Goal: Information Seeking & Learning: Learn about a topic

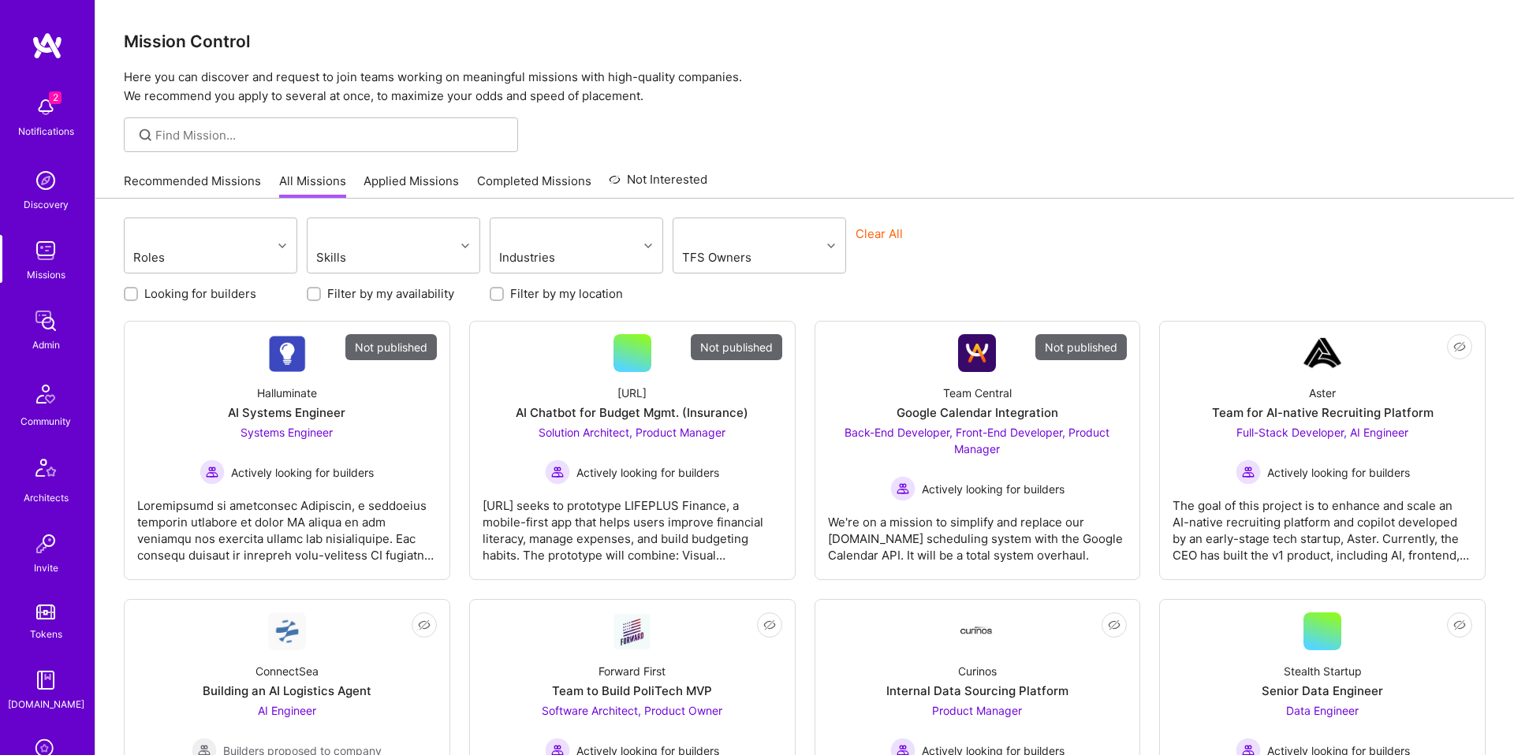
click at [24, 323] on link "Admin" at bounding box center [46, 329] width 98 height 48
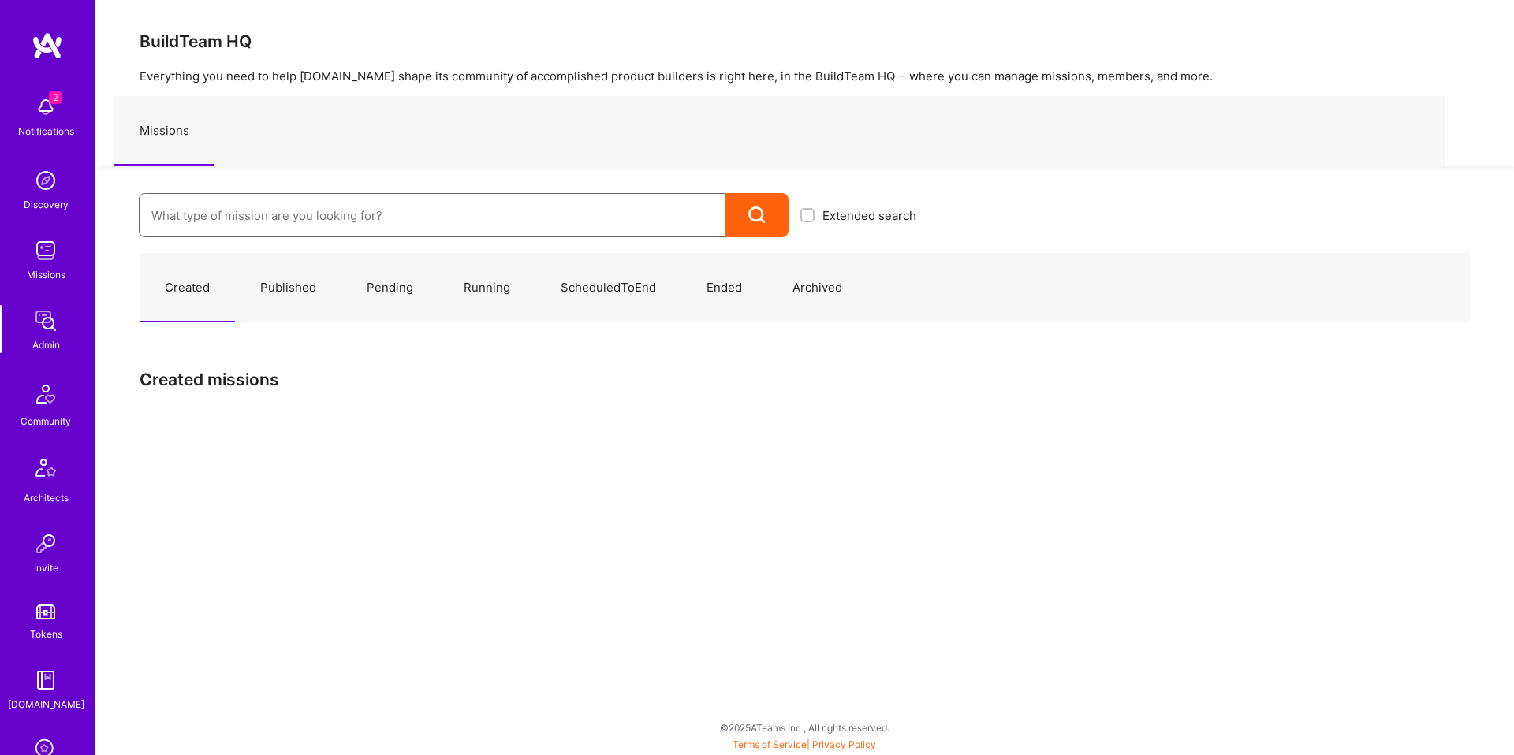
click at [376, 234] on input at bounding box center [431, 216] width 561 height 40
paste input "Meetie"
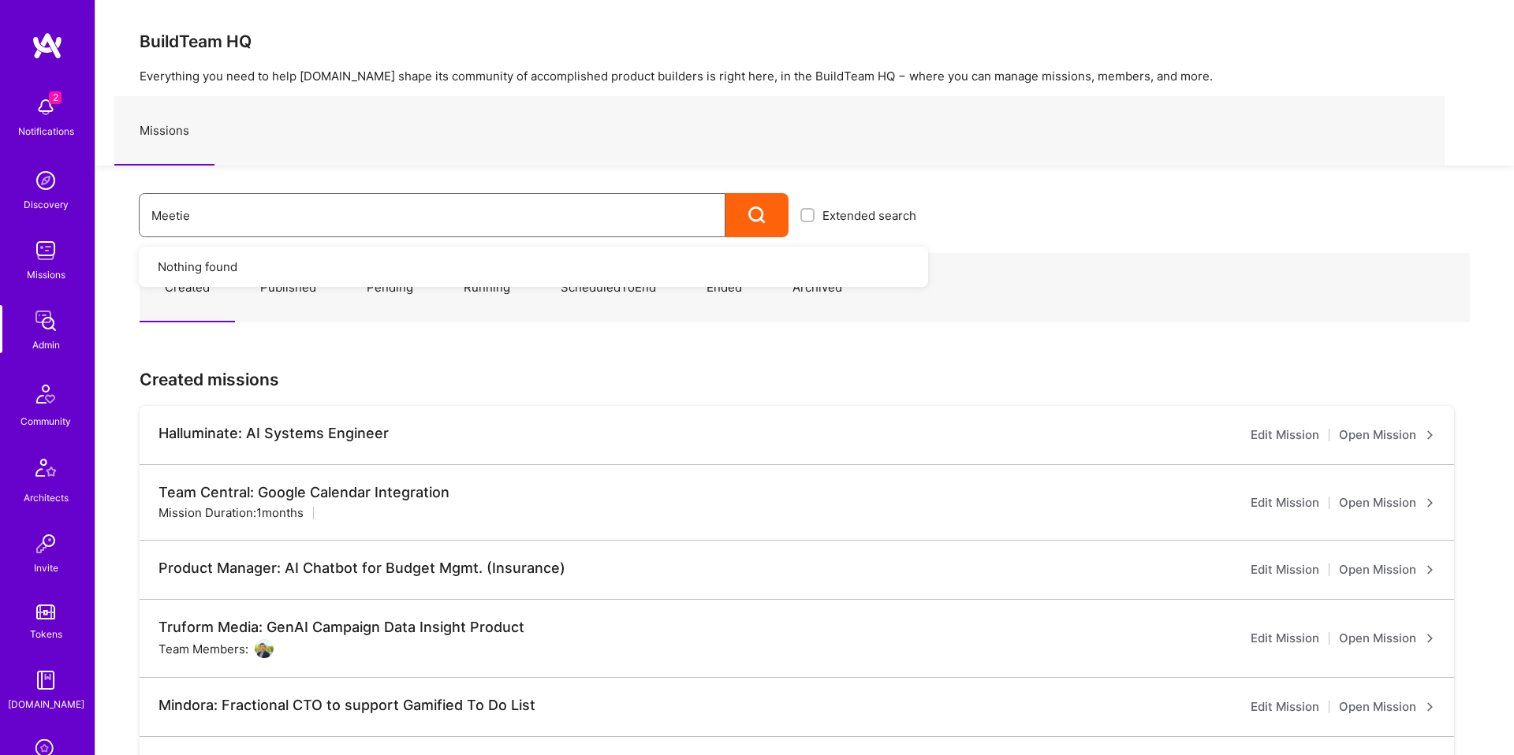
type input "Meetie"
click at [733, 210] on div at bounding box center [756, 215] width 63 height 44
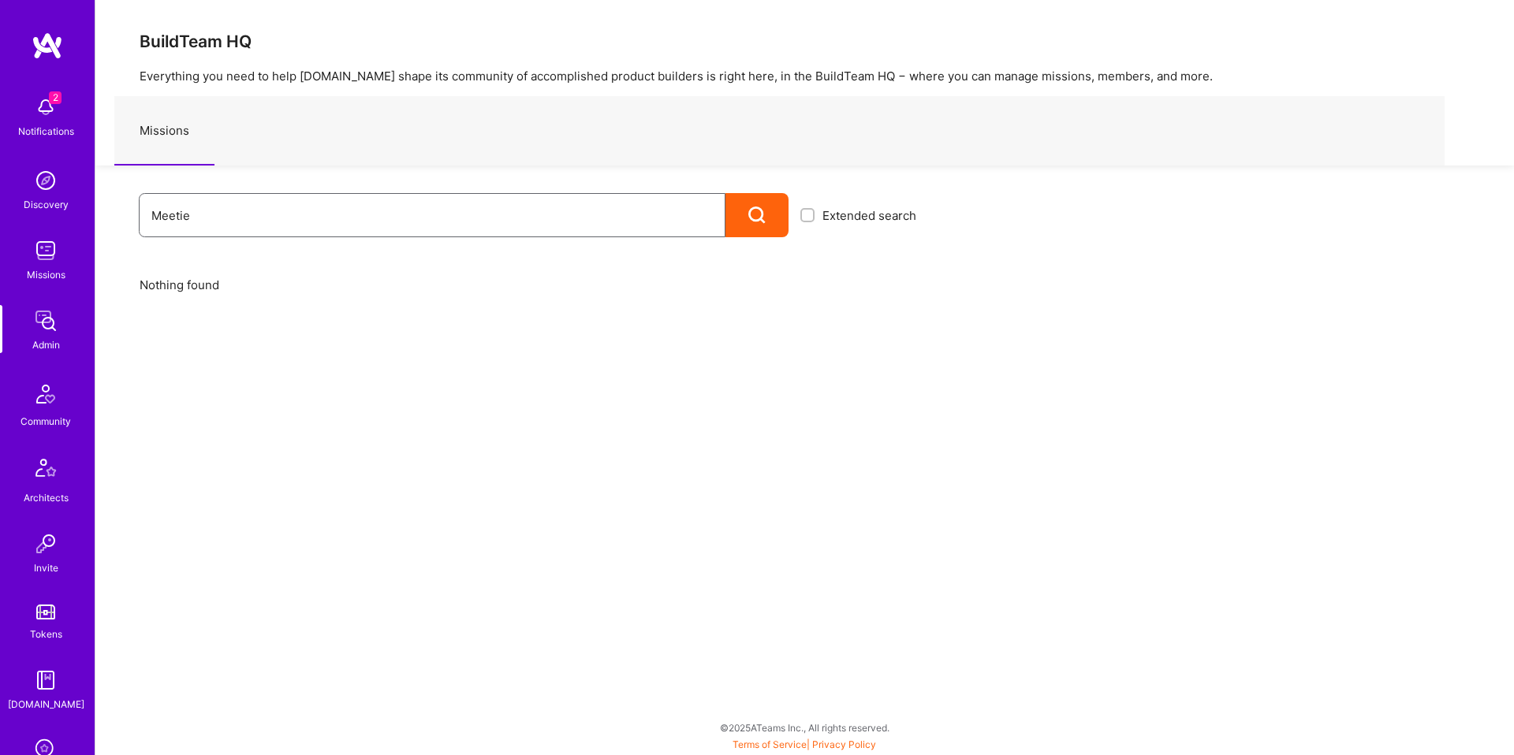
click at [671, 209] on input "Meetie" at bounding box center [431, 216] width 561 height 40
type input ""Meetie""
click at [807, 214] on input "checkbox" at bounding box center [809, 216] width 11 height 11
checkbox input "true"
click at [768, 218] on div at bounding box center [756, 215] width 63 height 44
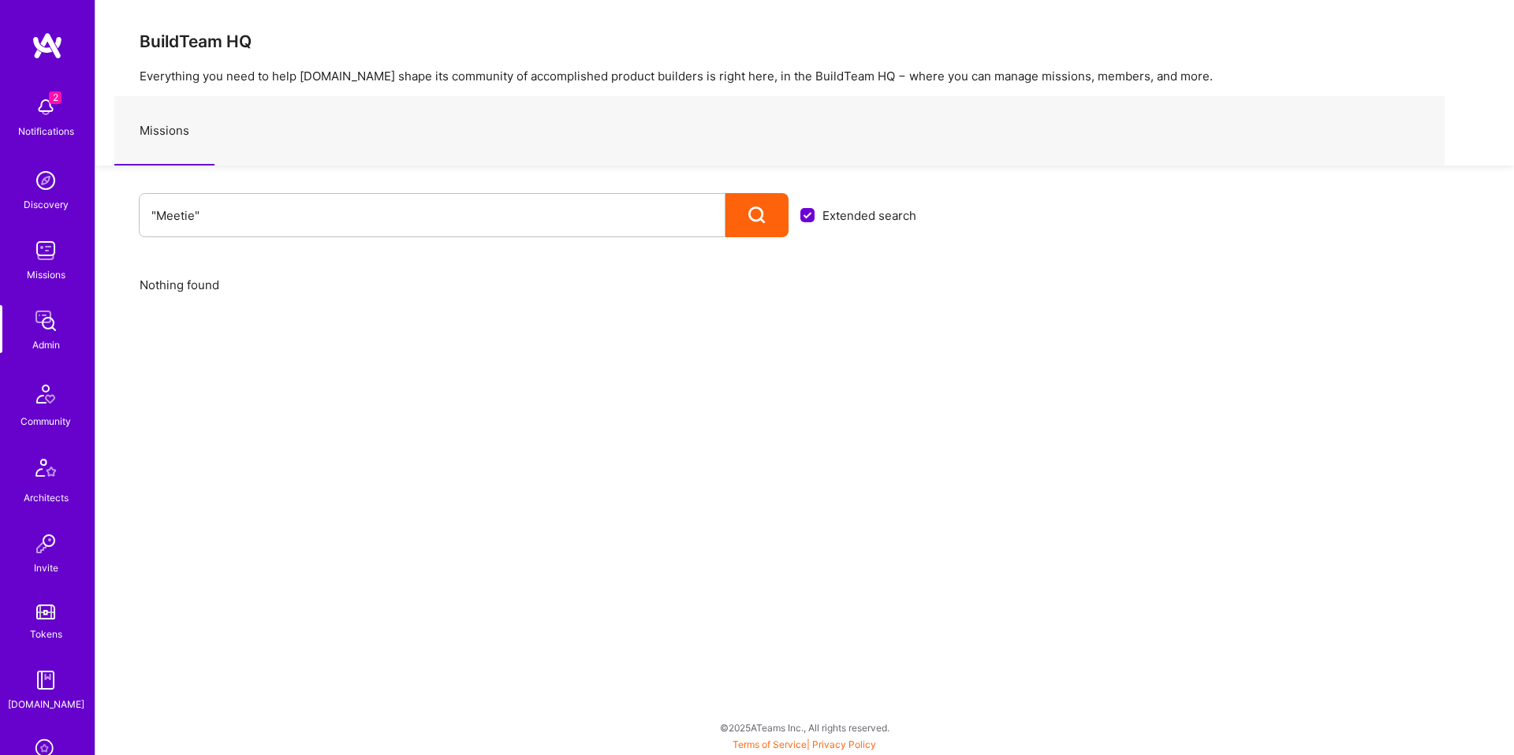
click at [60, 259] on img at bounding box center [46, 251] width 32 height 32
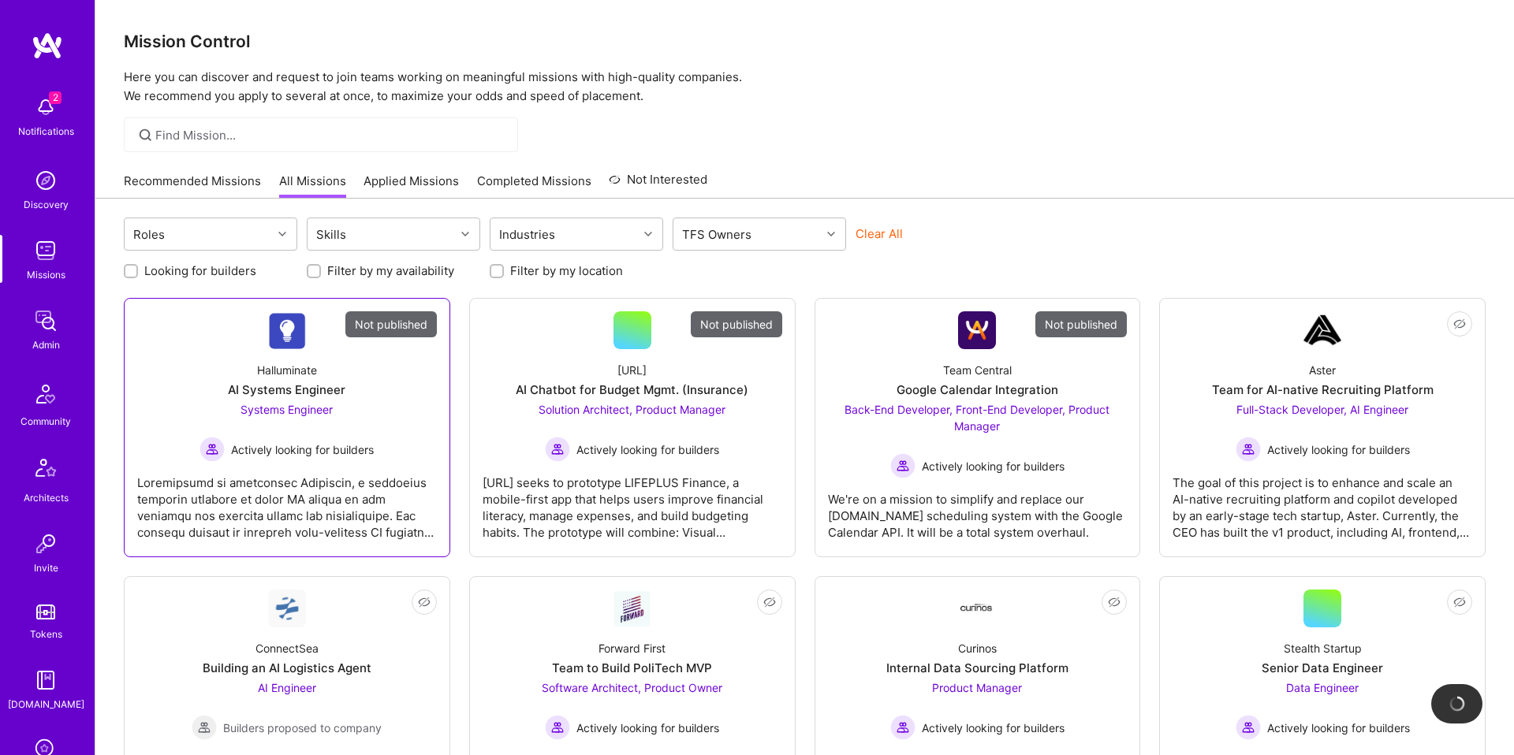
click at [352, 406] on div "Systems Engineer Actively looking for builders" at bounding box center [286, 431] width 174 height 61
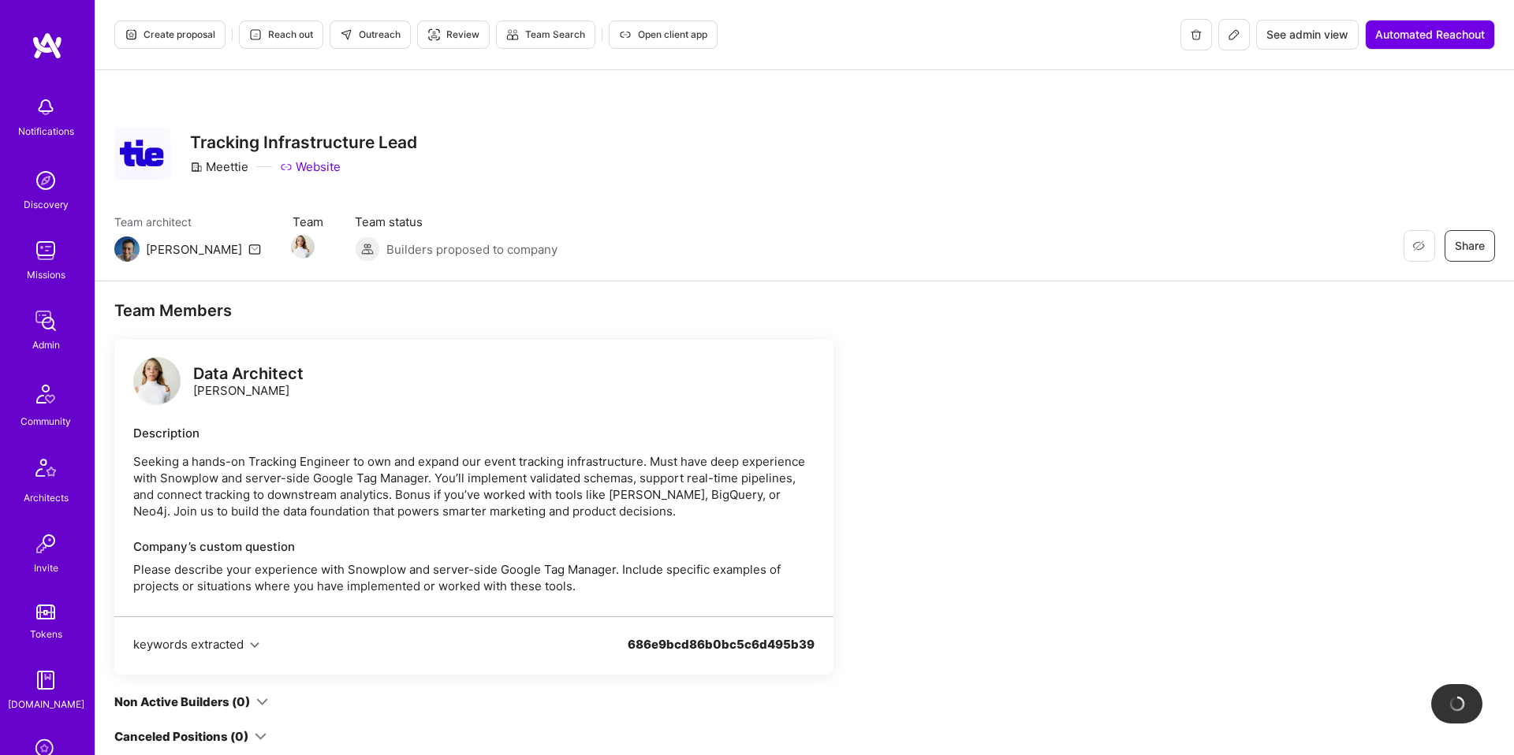
click at [230, 167] on div "Meettie" at bounding box center [219, 166] width 58 height 17
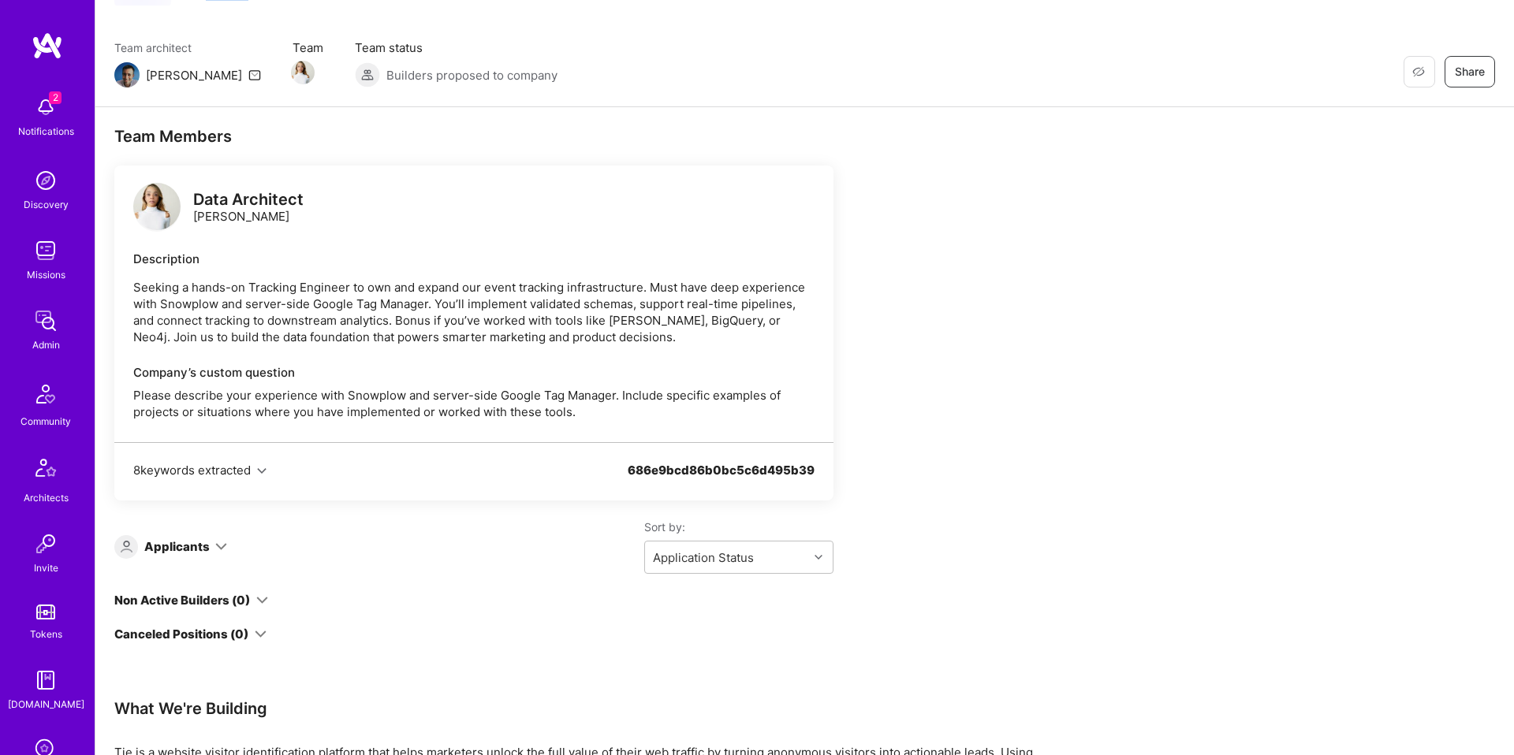
scroll to position [109, 0]
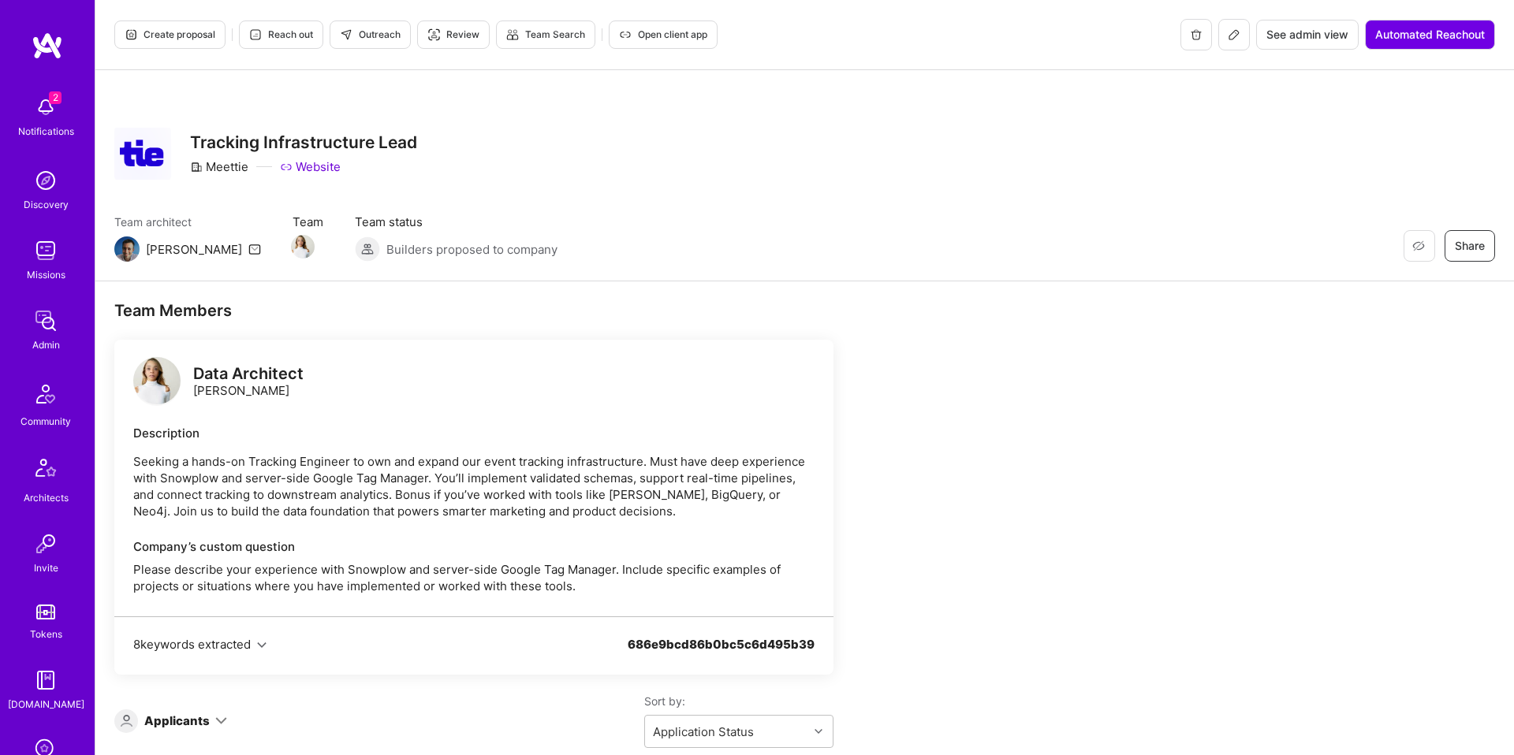
click at [235, 172] on div "Meettie" at bounding box center [219, 166] width 58 height 17
click at [547, 343] on div "Data Architect Krista Rime Description Seeking a hands-on Tracking Engineer to …" at bounding box center [473, 478] width 719 height 277
drag, startPoint x: 851, startPoint y: 153, endPoint x: 1121, endPoint y: 80, distance: 280.2
click at [851, 153] on div "Restore Not Interested Share Tracking Infrastructure Lead Meettie Website" at bounding box center [804, 153] width 1381 height 57
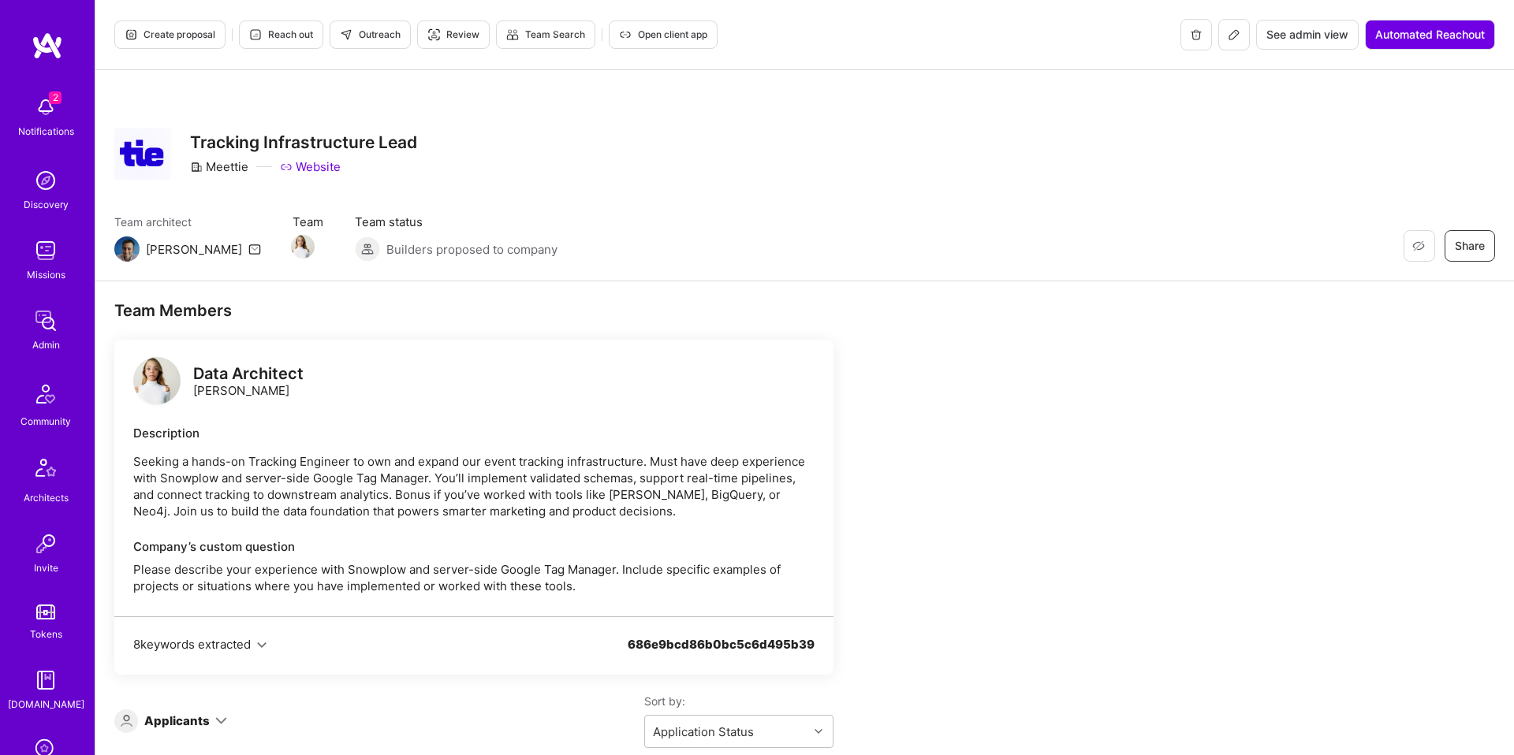
click at [606, 175] on div "Restore Not Interested Share Tracking Infrastructure Lead Meettie Website" at bounding box center [804, 153] width 1381 height 57
click at [151, 376] on img at bounding box center [156, 380] width 47 height 47
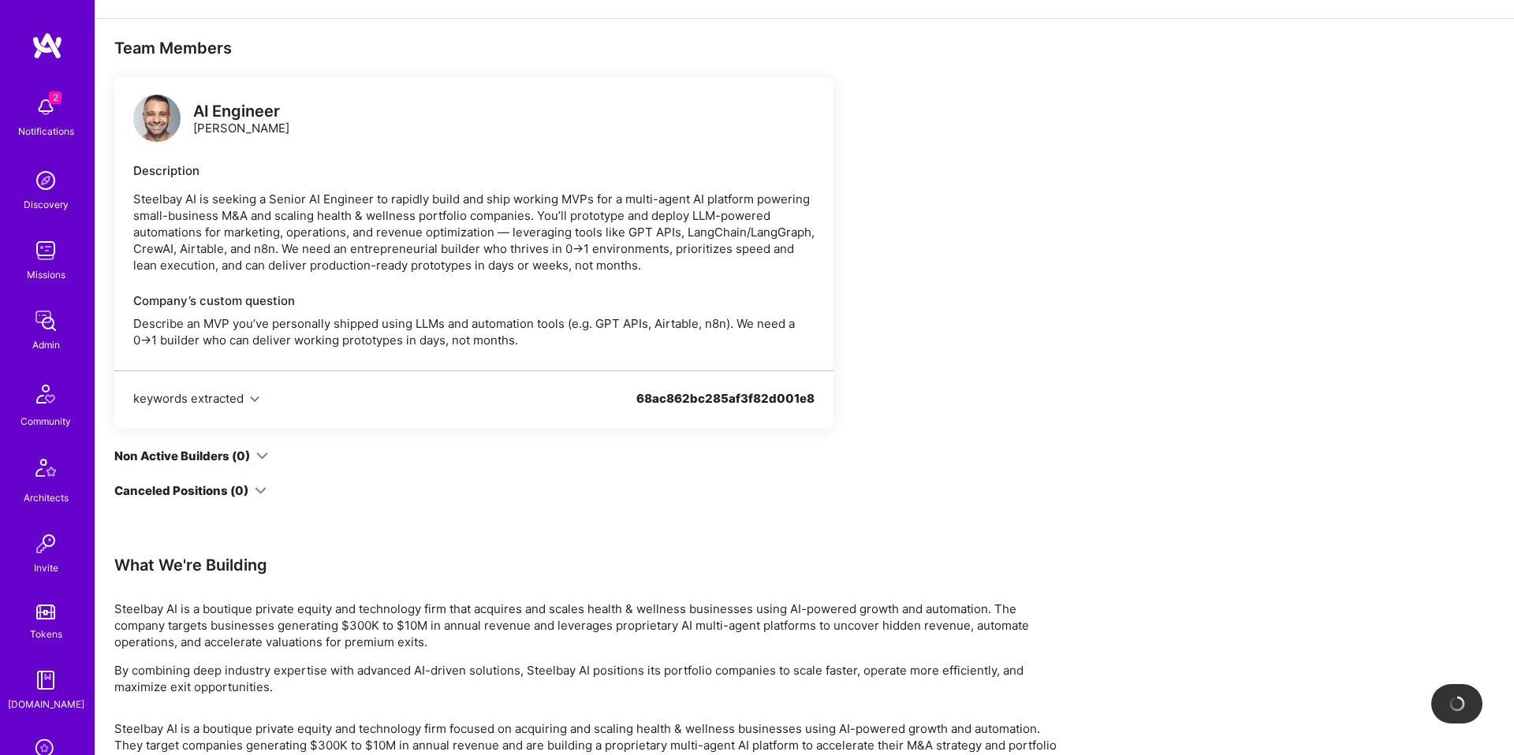
scroll to position [263, 0]
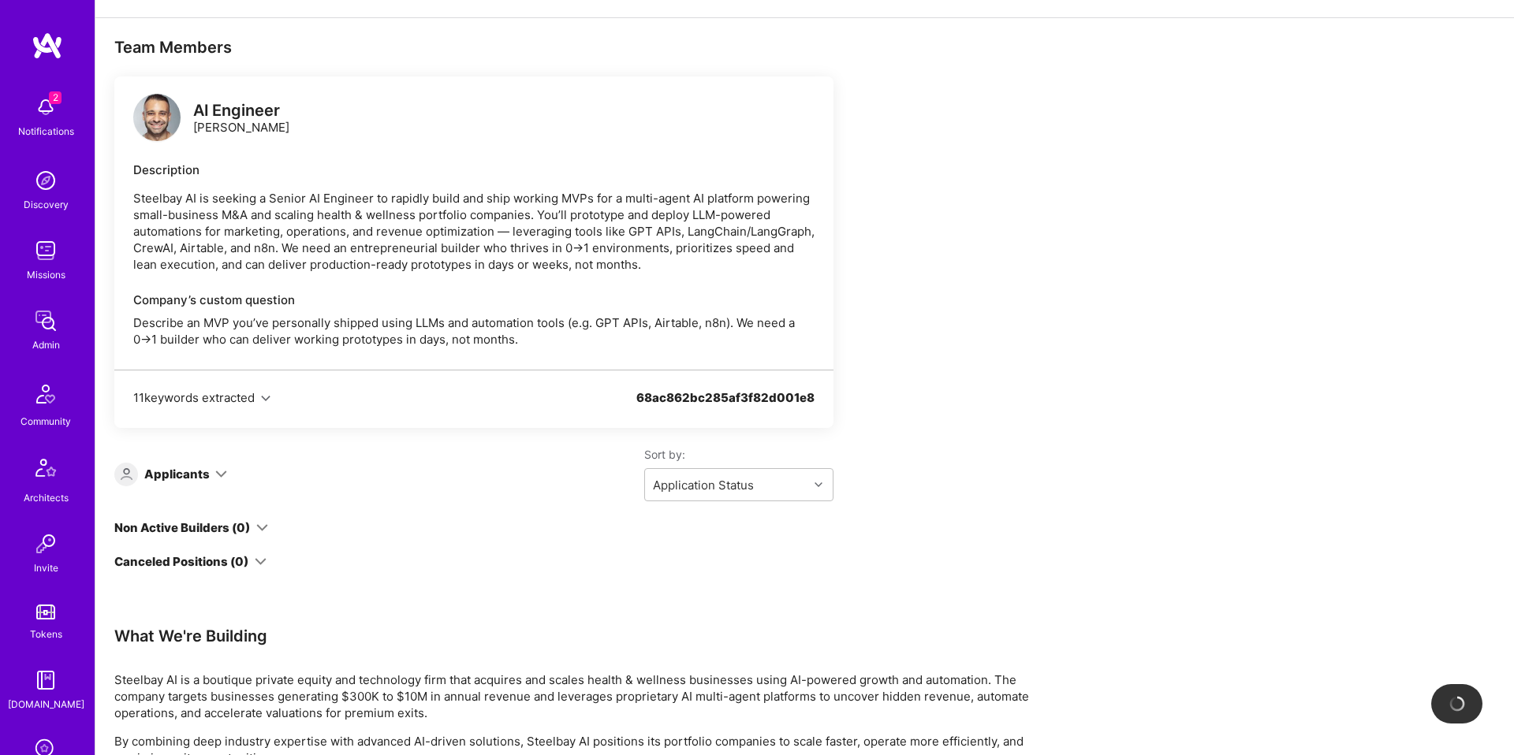
click at [156, 122] on img at bounding box center [156, 117] width 47 height 47
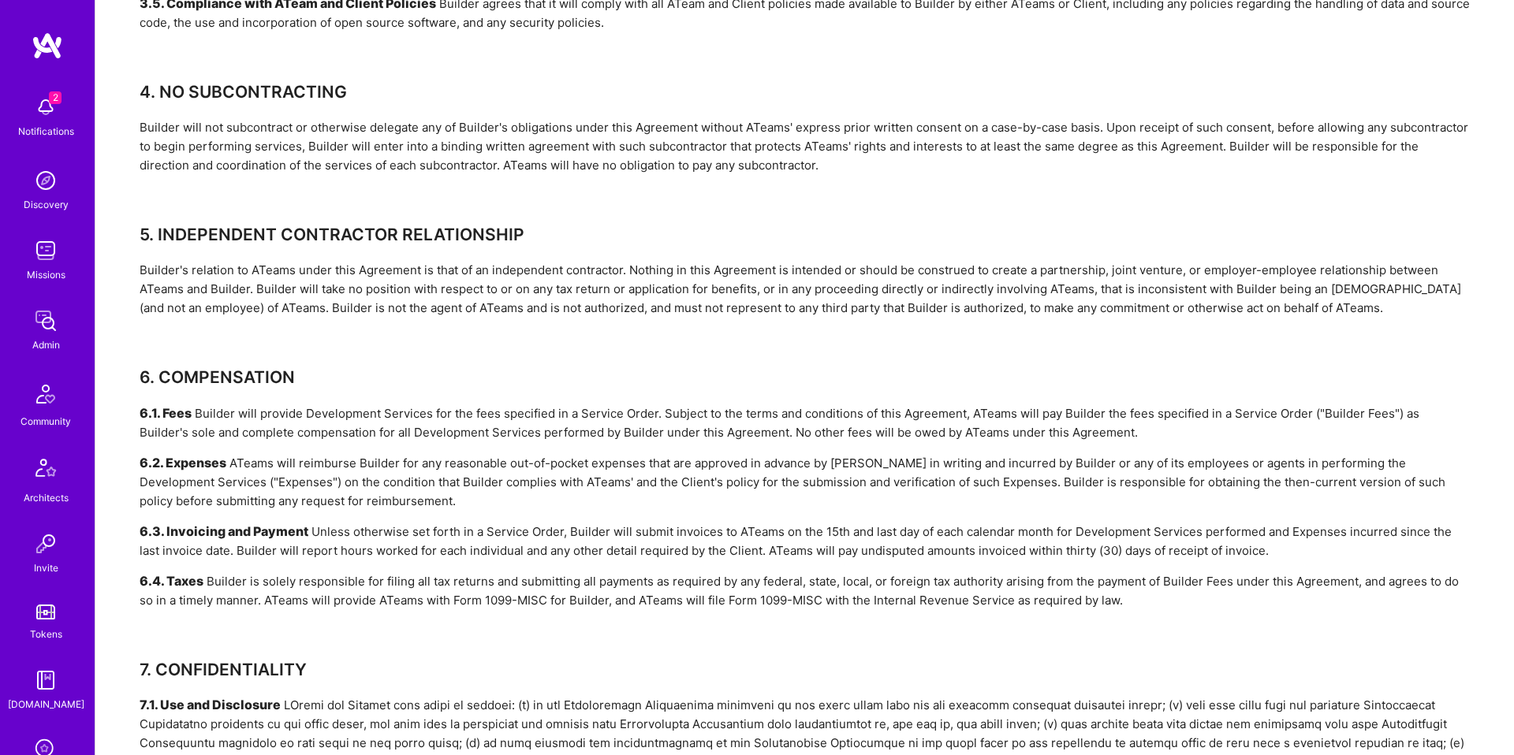
scroll to position [4973, 0]
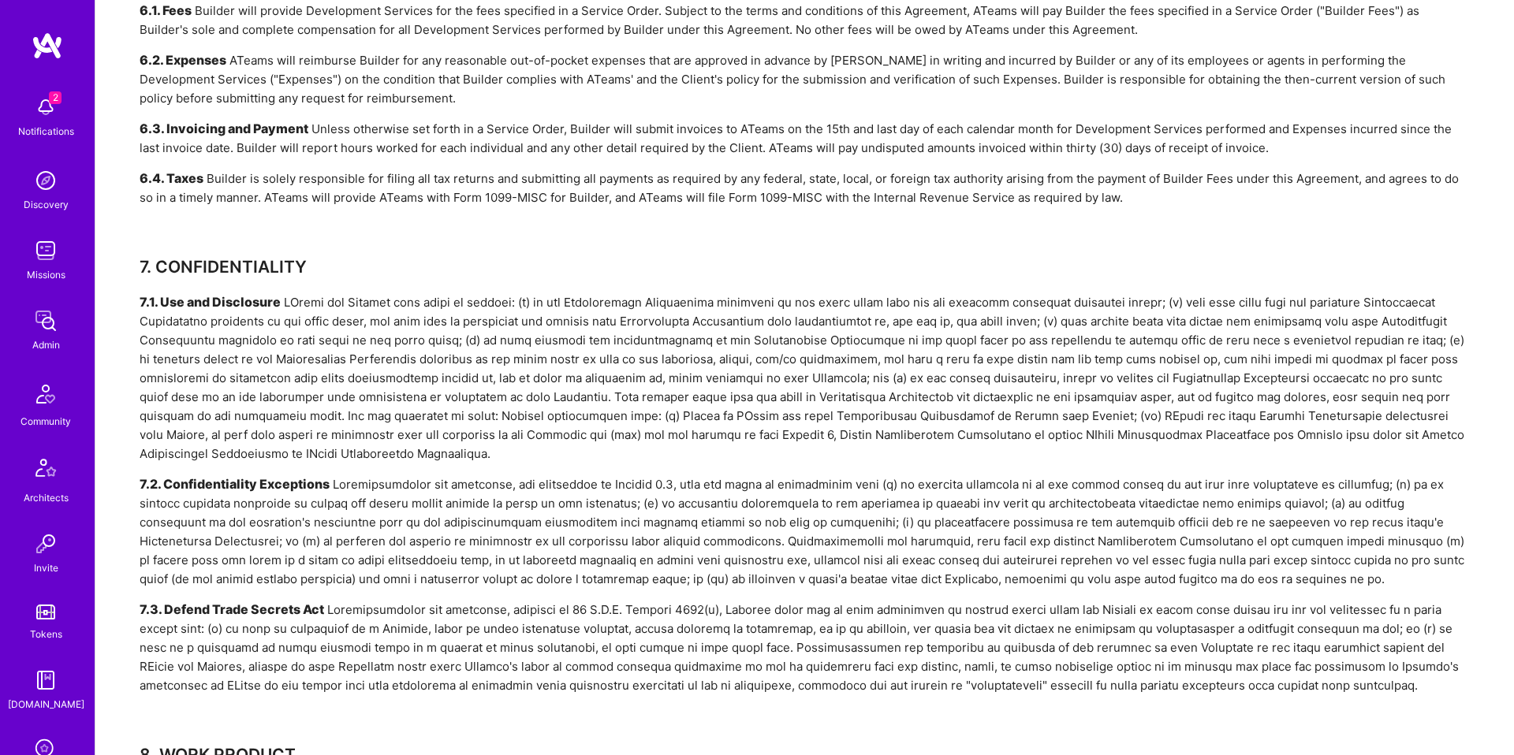
scroll to position [4719, 0]
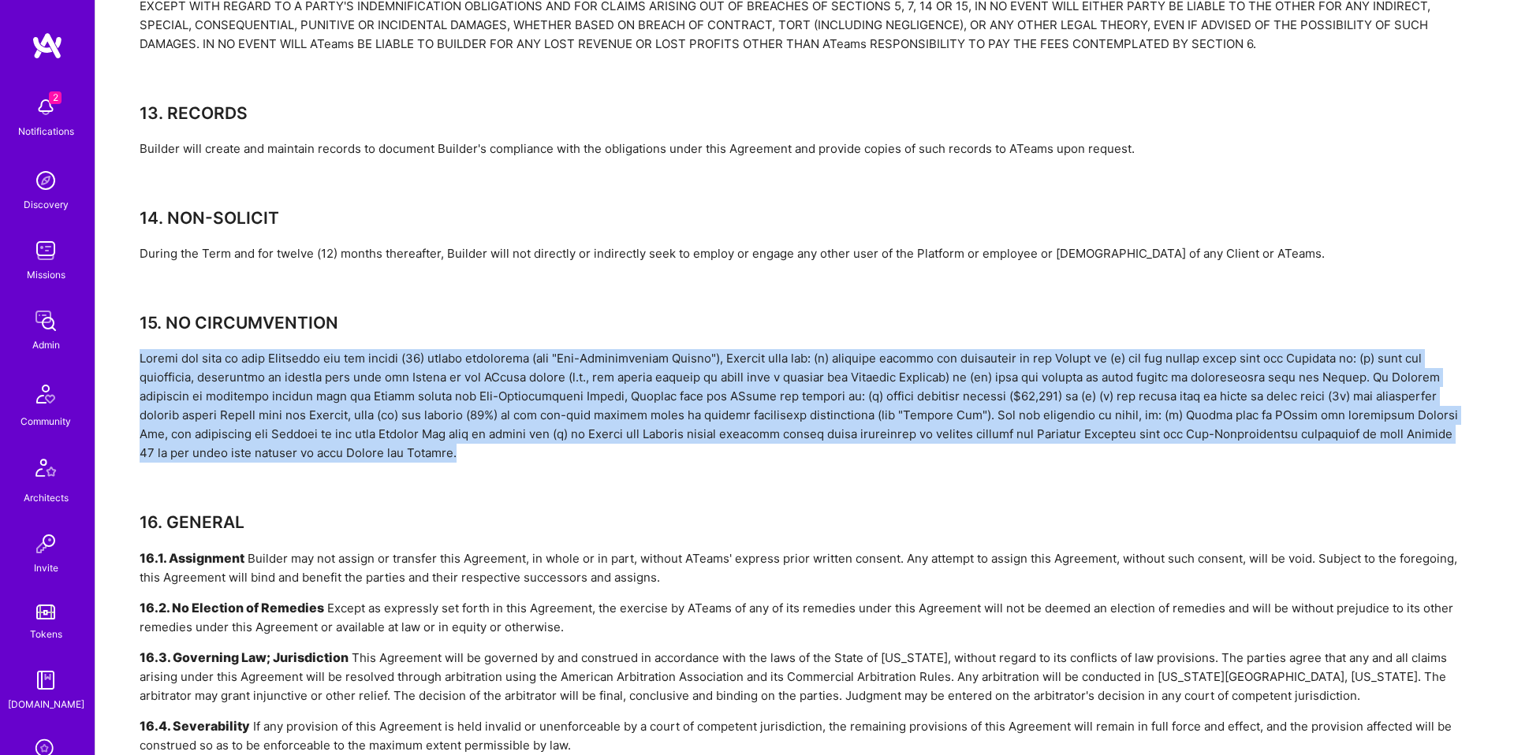
drag, startPoint x: 140, startPoint y: 360, endPoint x: 701, endPoint y: 451, distance: 568.1
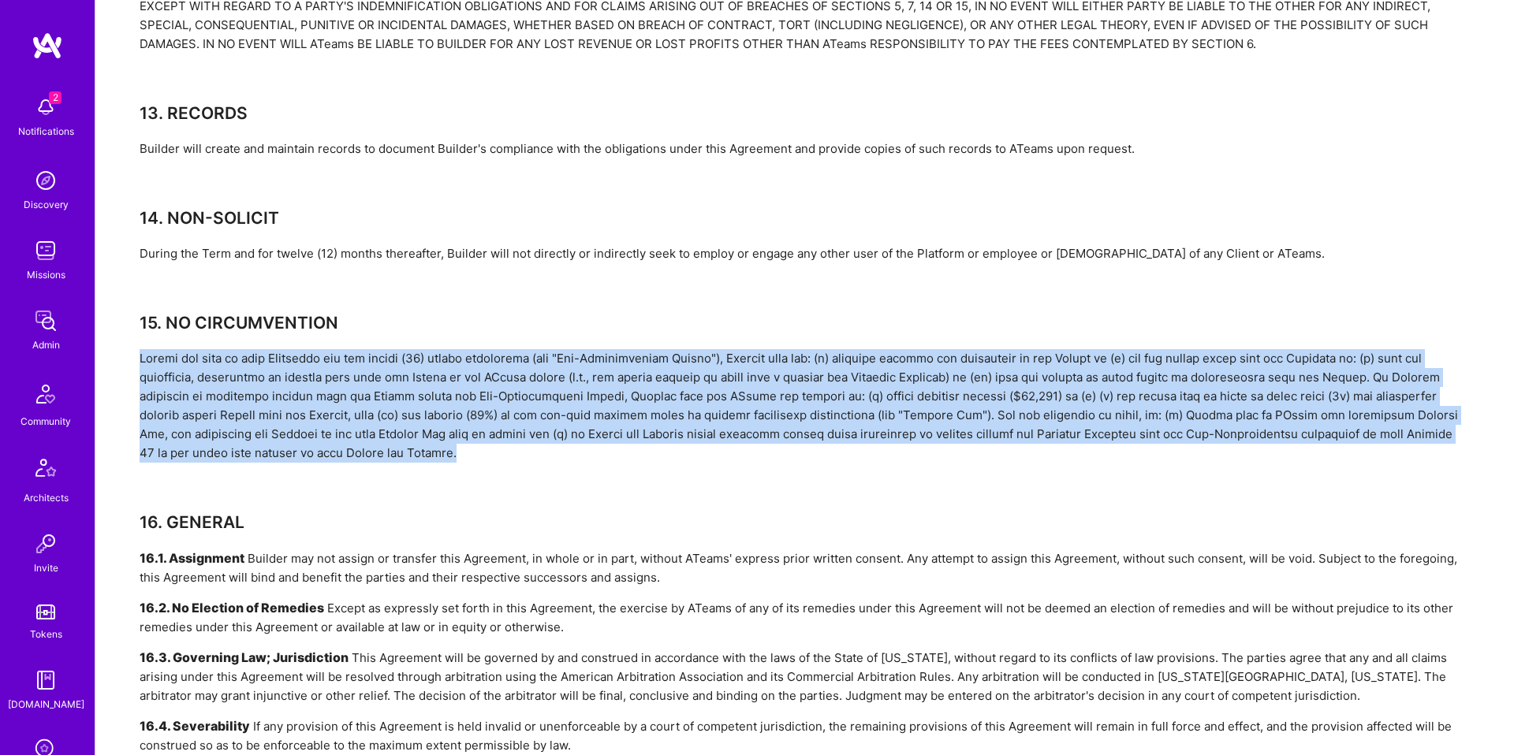
drag, startPoint x: 753, startPoint y: 454, endPoint x: 767, endPoint y: 332, distance: 123.0
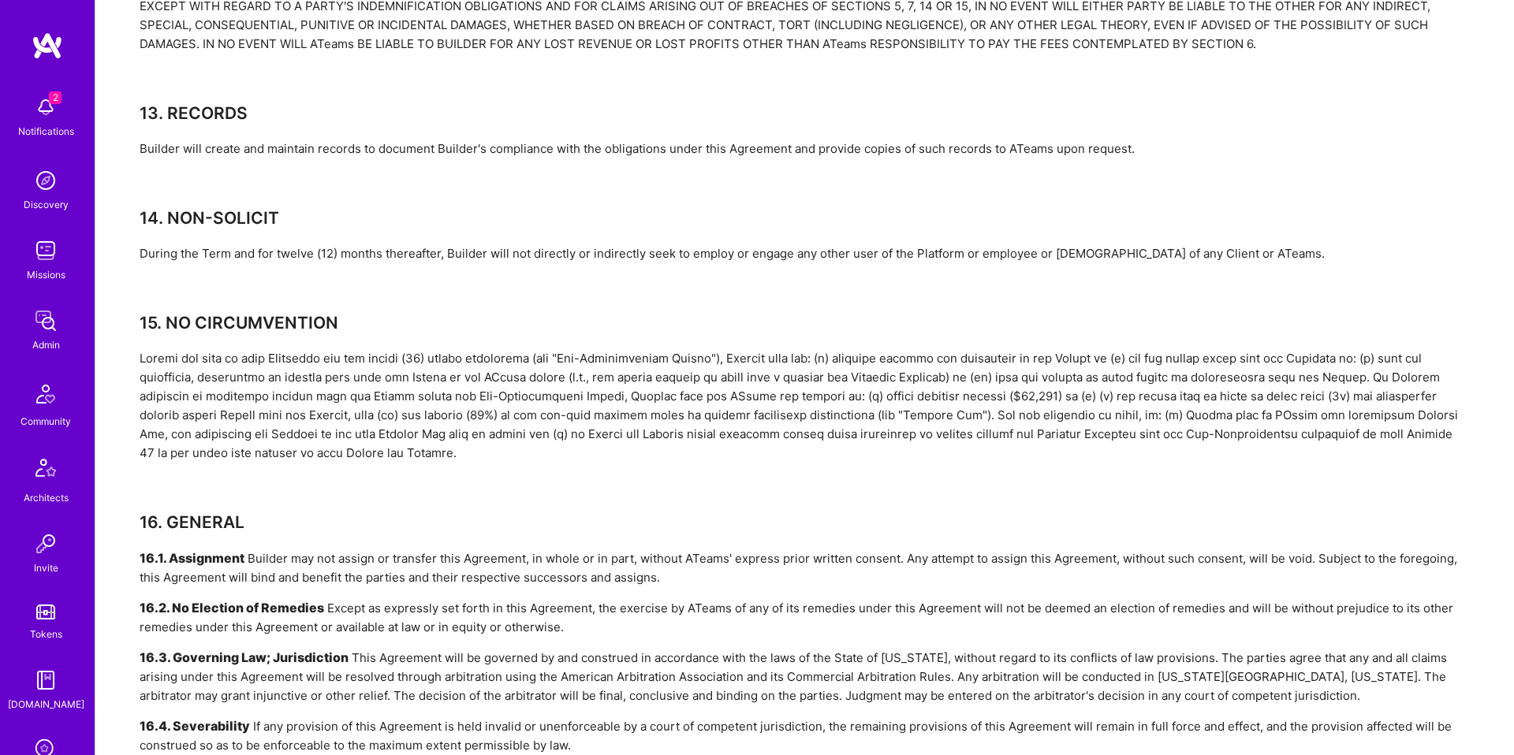
click at [767, 332] on h3 "15. NO CIRCUMVENTION" at bounding box center [805, 323] width 1330 height 20
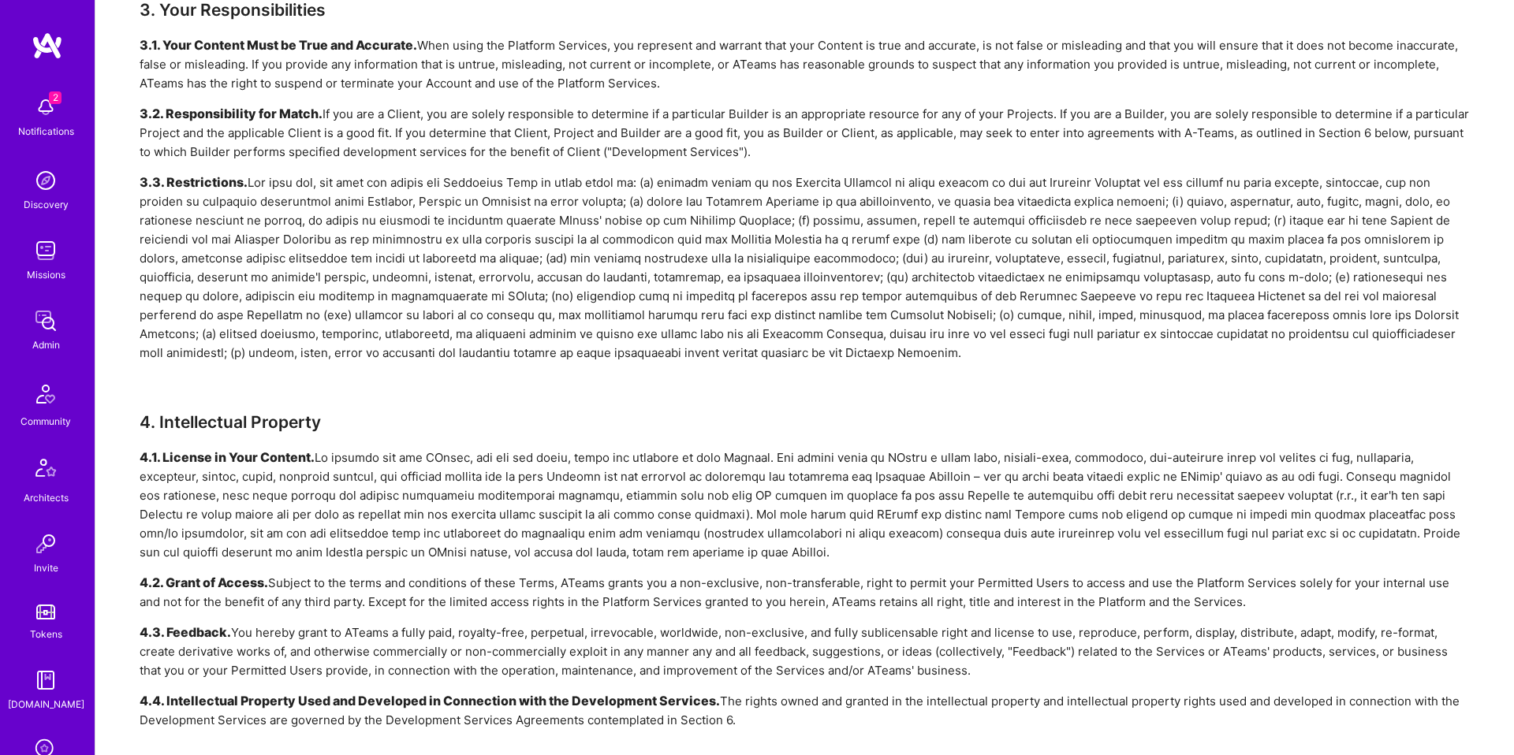
scroll to position [983, 0]
